Goal: Task Accomplishment & Management: Manage account settings

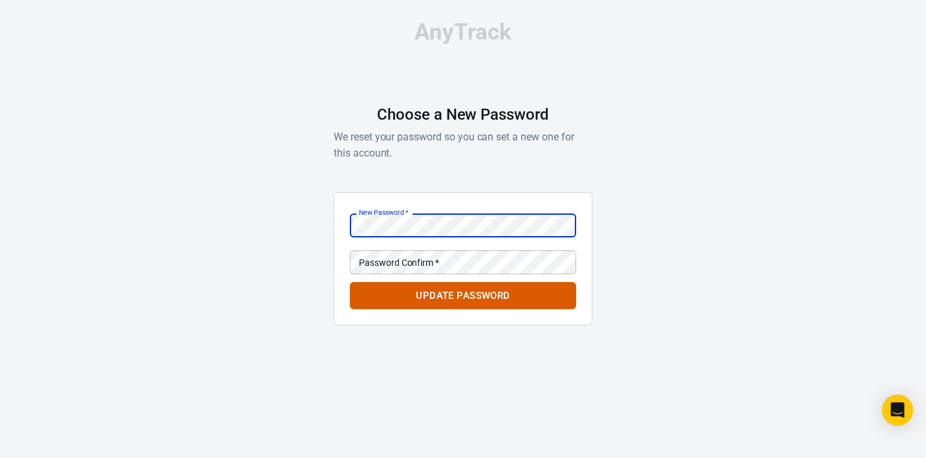
click at [428, 263] on div "Password Confirm   * Password Confirm   *" at bounding box center [463, 262] width 226 height 24
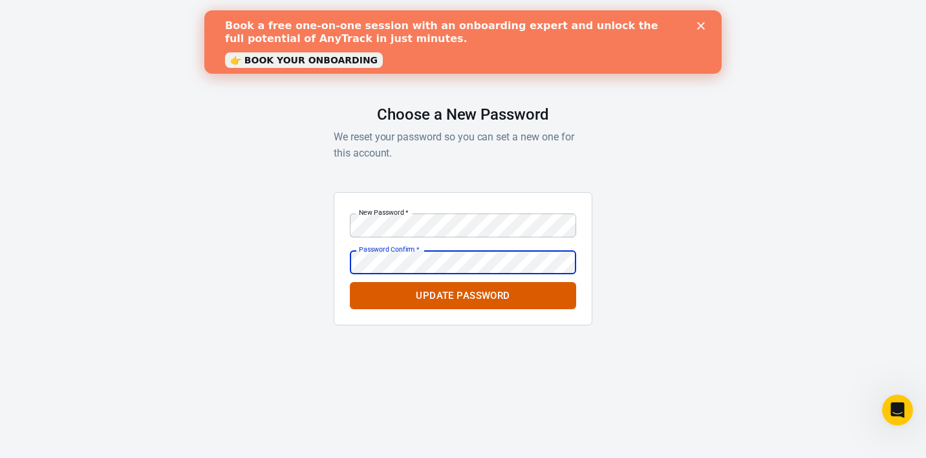
click at [350, 282] on button "Update Password" at bounding box center [463, 295] width 226 height 27
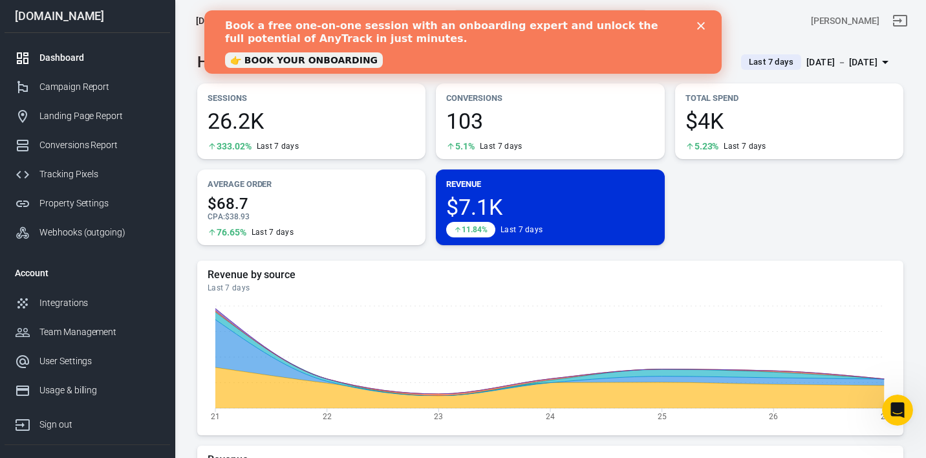
click at [710, 21] on div "Book a free one-on-one session with an onboarding expert and unlock the full po…" at bounding box center [462, 42] width 517 height 53
click at [704, 25] on icon "Close" at bounding box center [701, 26] width 8 height 8
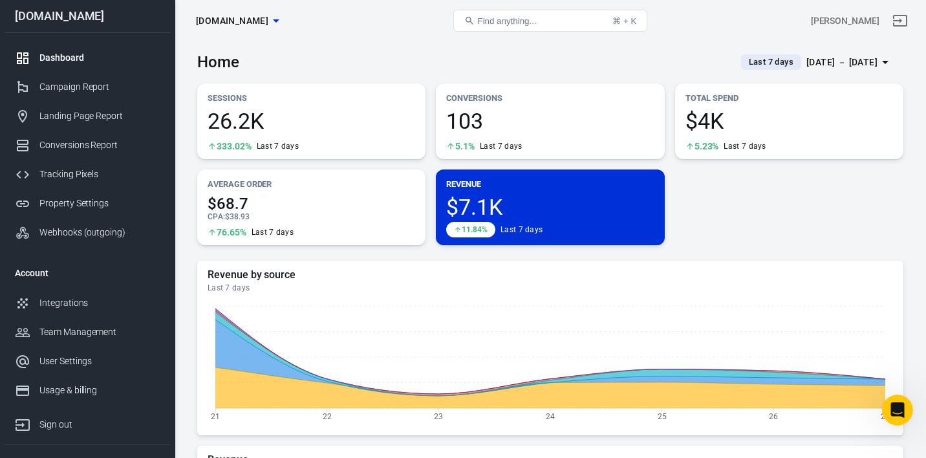
click at [833, 63] on div "[DATE] － [DATE]" at bounding box center [842, 62] width 71 height 16
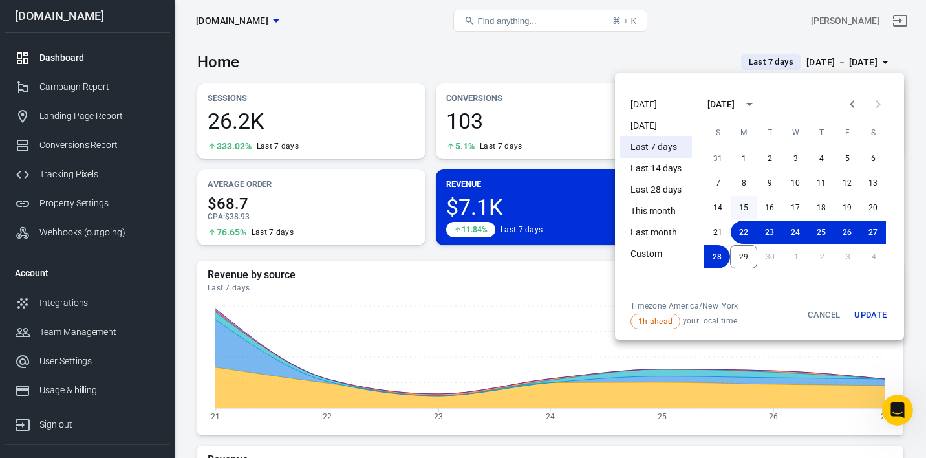
click at [744, 212] on button "15" at bounding box center [744, 207] width 26 height 23
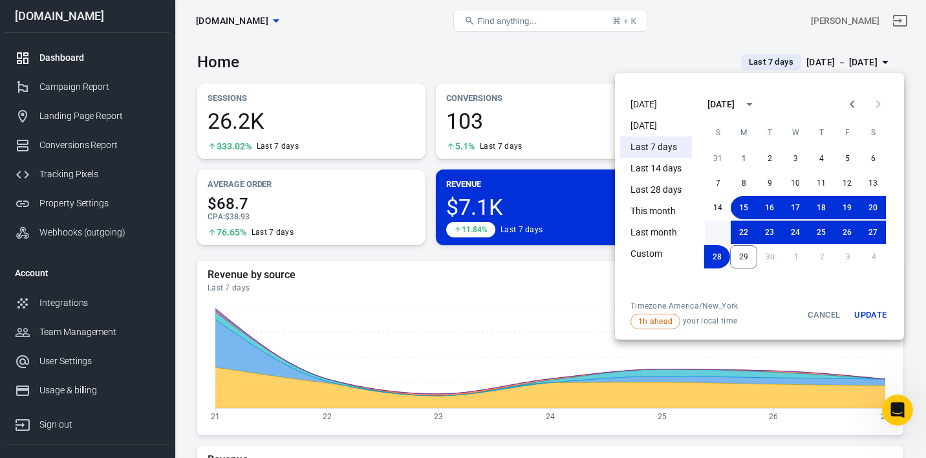
click at [720, 229] on button "21" at bounding box center [718, 232] width 26 height 23
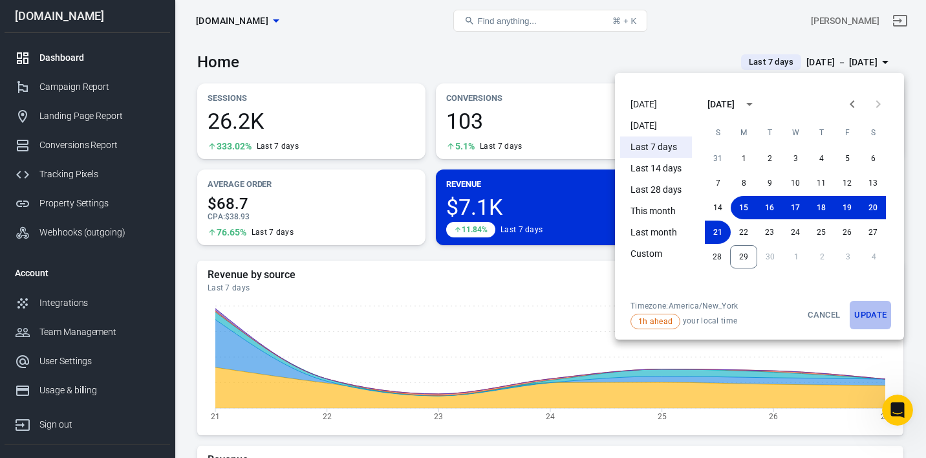
click at [867, 318] on button "Update" at bounding box center [870, 315] width 41 height 28
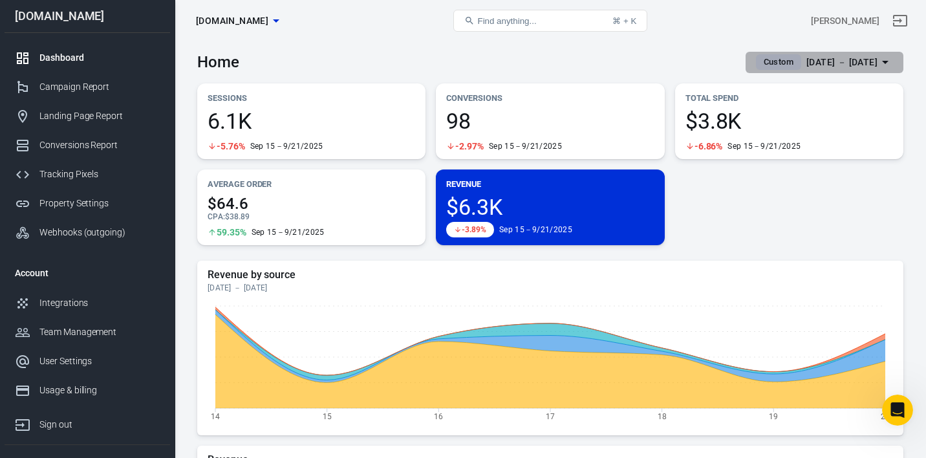
click at [812, 65] on div "[DATE] － [DATE]" at bounding box center [842, 62] width 71 height 16
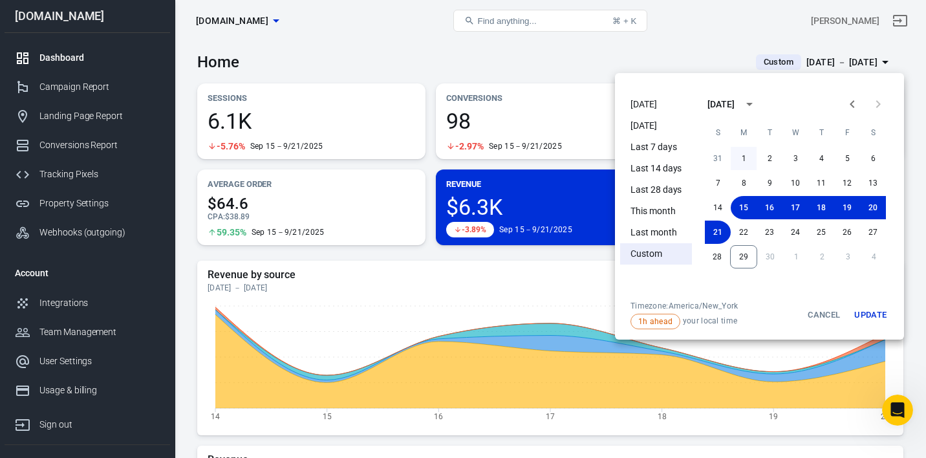
click at [745, 162] on button "1" at bounding box center [744, 158] width 26 height 23
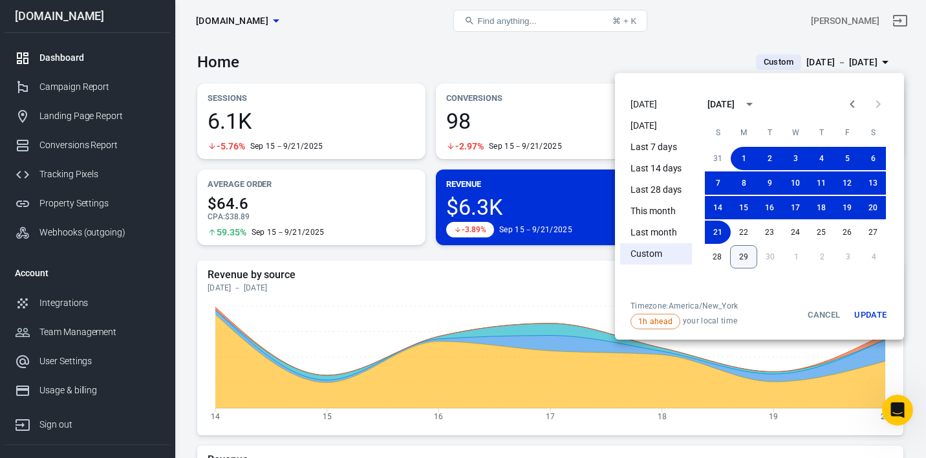
click at [741, 252] on button "29" at bounding box center [743, 256] width 27 height 23
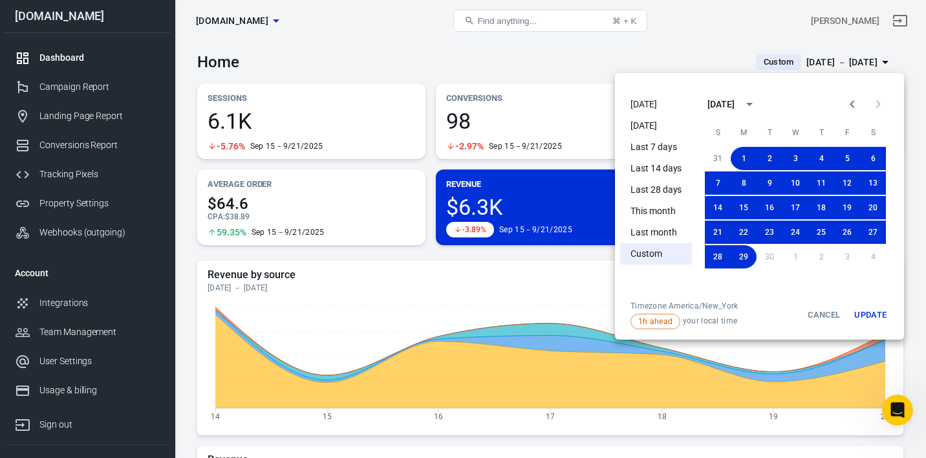
click at [881, 318] on button "Update" at bounding box center [870, 315] width 41 height 28
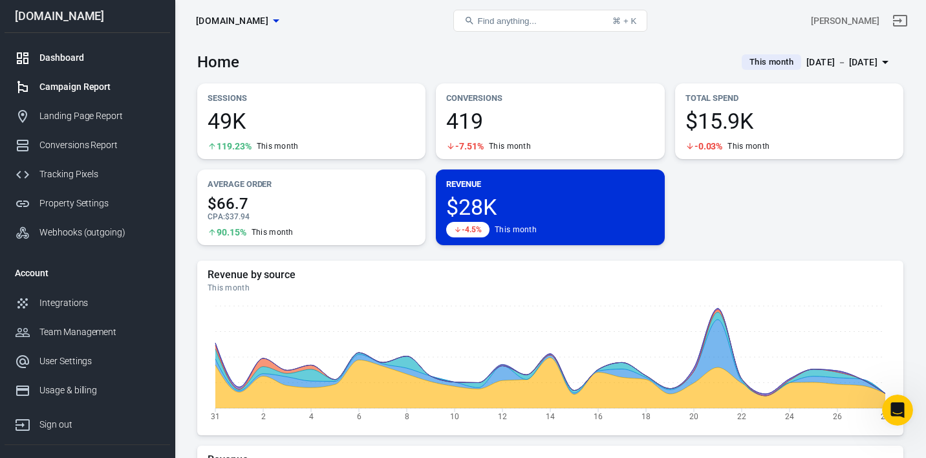
click at [110, 86] on div "Campaign Report" at bounding box center [99, 87] width 120 height 14
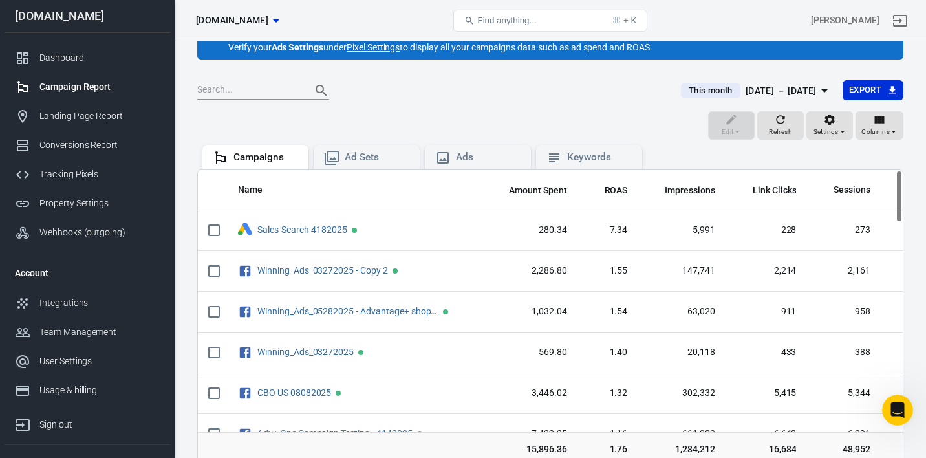
scroll to position [8, 0]
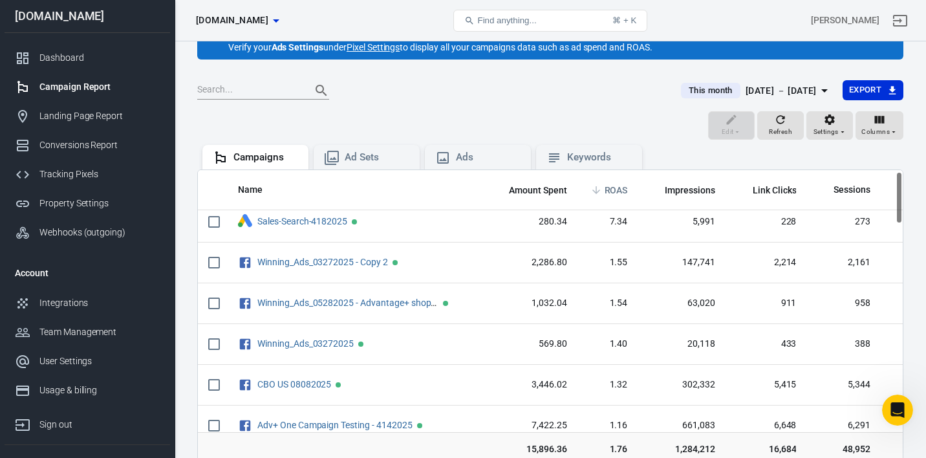
click at [616, 191] on span "ROAS" at bounding box center [616, 190] width 23 height 13
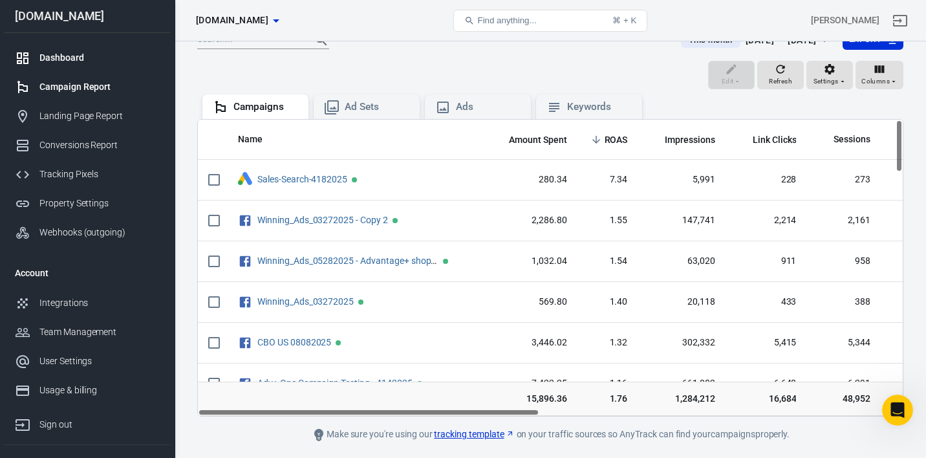
click at [100, 54] on div "Dashboard" at bounding box center [99, 58] width 120 height 14
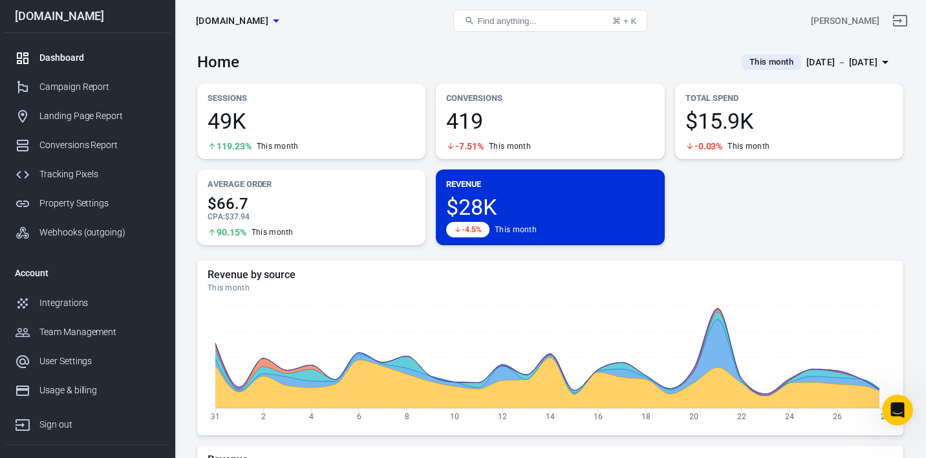
click at [834, 63] on div "[DATE] － [DATE]" at bounding box center [842, 62] width 71 height 16
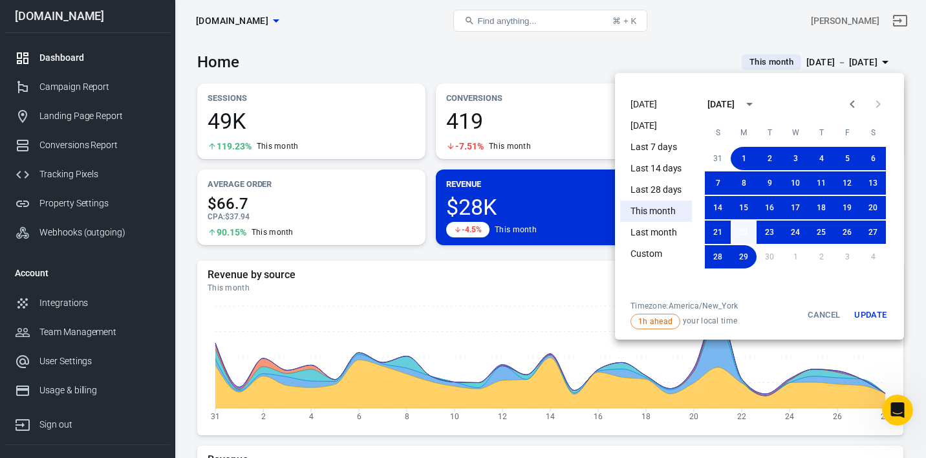
click at [746, 232] on button "22" at bounding box center [744, 232] width 26 height 23
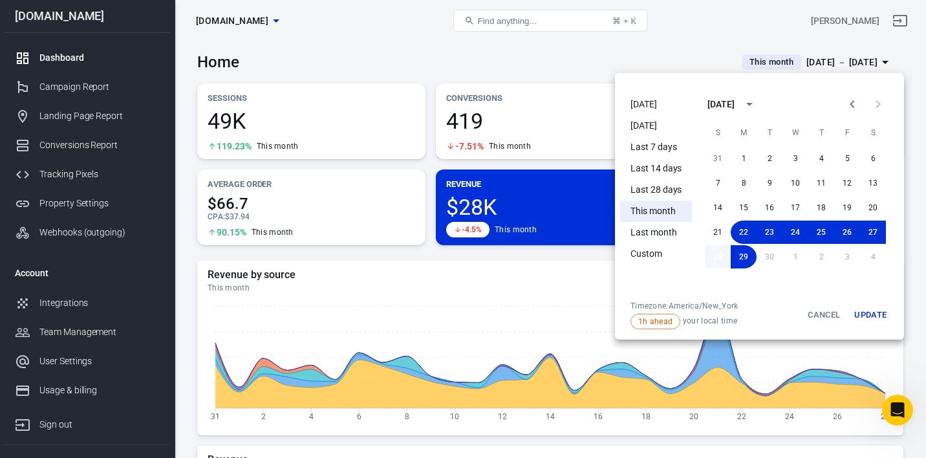
click at [713, 259] on button "28" at bounding box center [718, 256] width 26 height 23
click at [858, 309] on button "Update" at bounding box center [870, 315] width 41 height 28
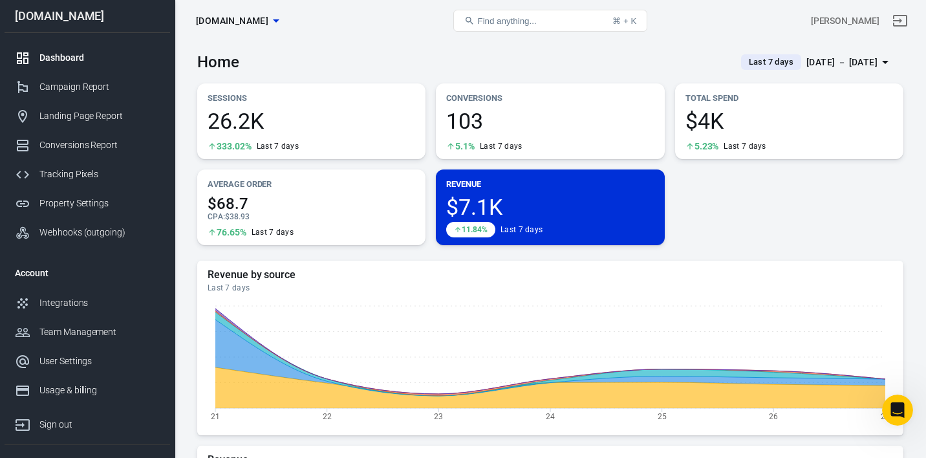
click at [284, 15] on icon "button" at bounding box center [276, 21] width 16 height 16
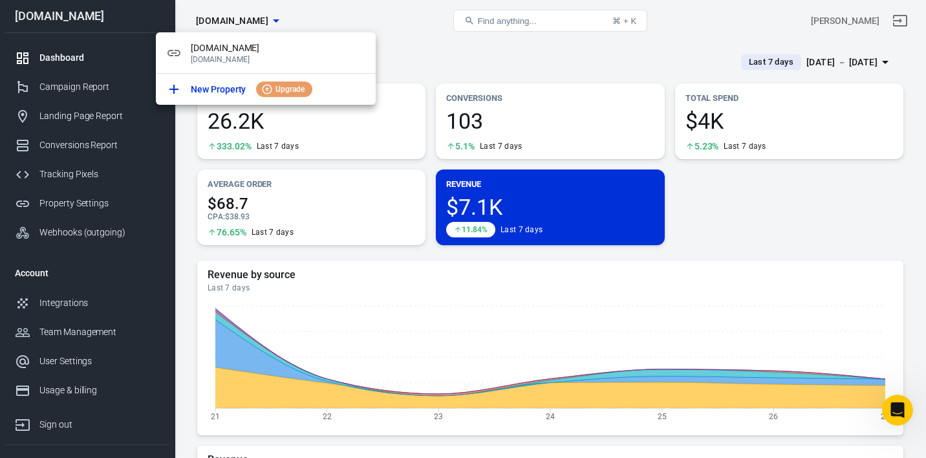
click at [329, 19] on div at bounding box center [463, 229] width 926 height 458
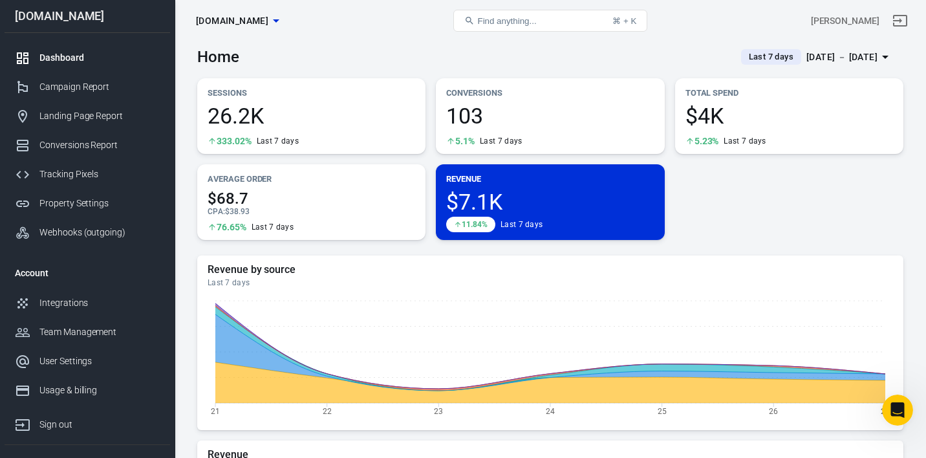
scroll to position [7, 0]
